Goal: Information Seeking & Learning: Understand process/instructions

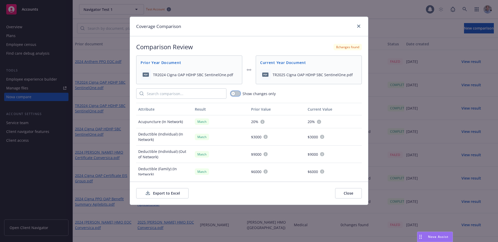
click at [236, 94] on button "button" at bounding box center [236, 93] width 10 height 5
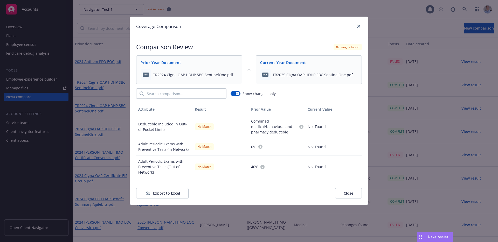
click at [258, 146] on icon at bounding box center [260, 147] width 4 height 4
click at [296, 76] on span "TR2025 Cigna OAP HDHP SBC SentinelOne.pdf" at bounding box center [313, 74] width 80 height 5
